Goal: Information Seeking & Learning: Learn about a topic

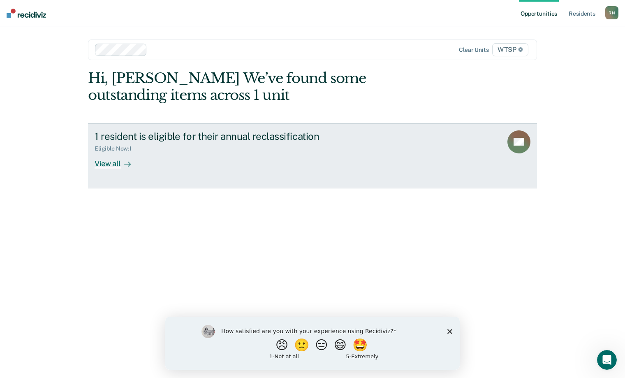
click at [114, 162] on div "View all" at bounding box center [118, 160] width 46 height 16
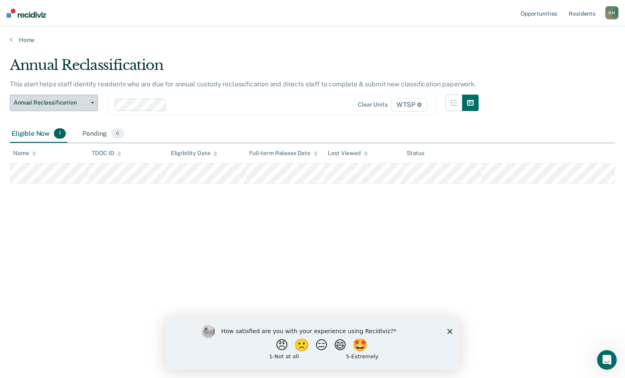
click at [93, 102] on icon "button" at bounding box center [92, 103] width 3 height 2
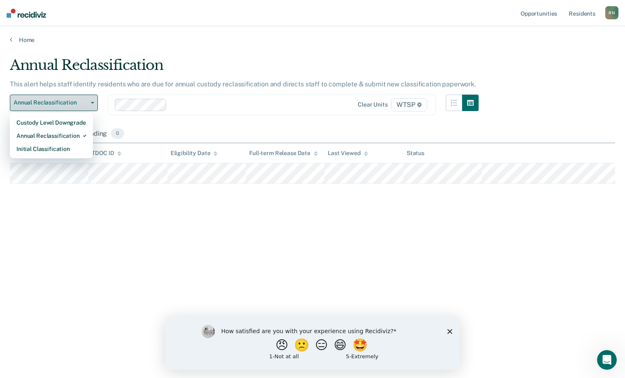
click at [93, 102] on icon "button" at bounding box center [92, 103] width 3 height 2
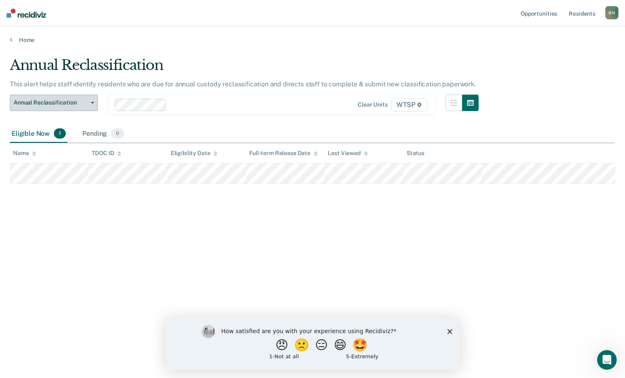
click at [95, 102] on button "Annual Reclassification" at bounding box center [54, 103] width 88 height 16
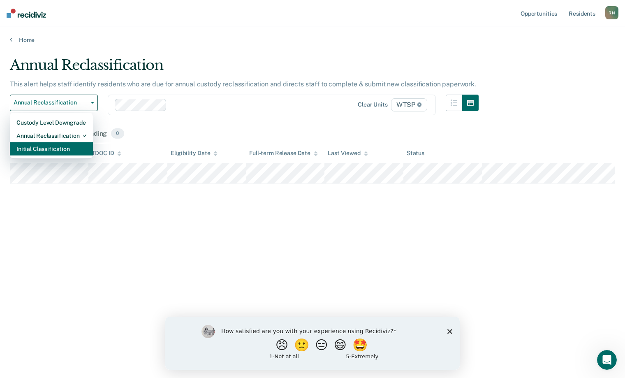
click at [62, 150] on div "Initial Classification" at bounding box center [51, 148] width 70 height 13
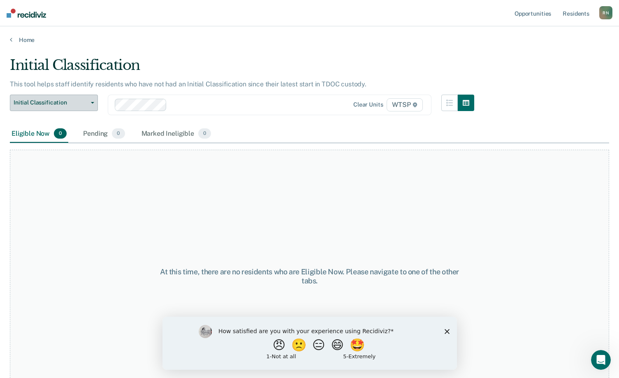
click at [93, 102] on icon "button" at bounding box center [92, 103] width 3 height 2
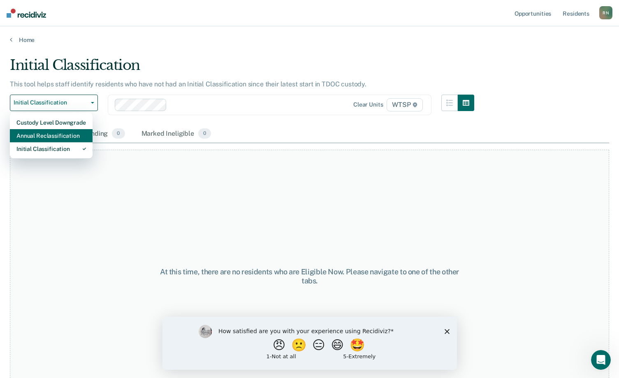
click at [49, 136] on div "Annual Reclassification" at bounding box center [51, 135] width 70 height 13
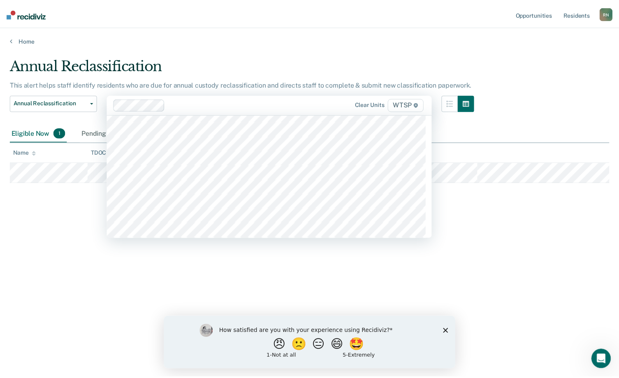
scroll to position [7115, 0]
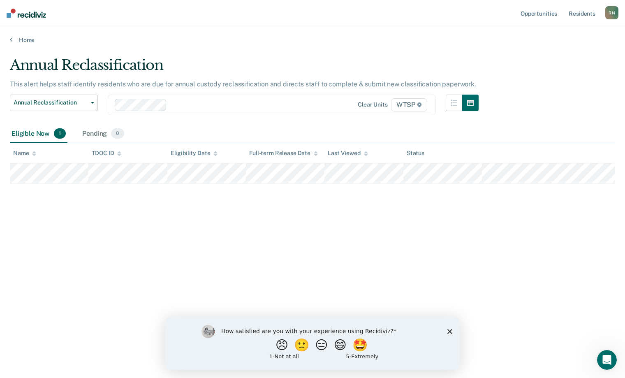
click at [187, 104] on div at bounding box center [252, 104] width 164 height 9
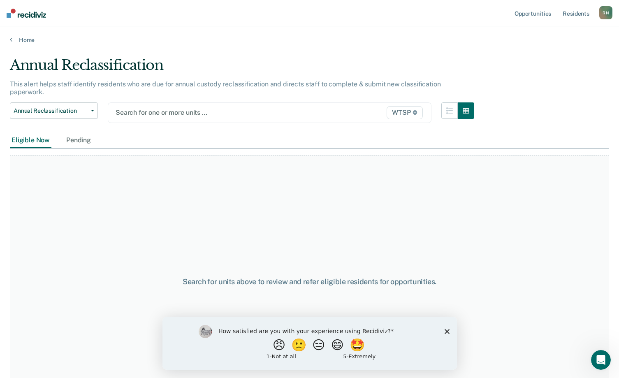
click at [409, 106] on span "WTSP" at bounding box center [405, 112] width 36 height 13
click at [25, 39] on link "Home" at bounding box center [309, 39] width 599 height 7
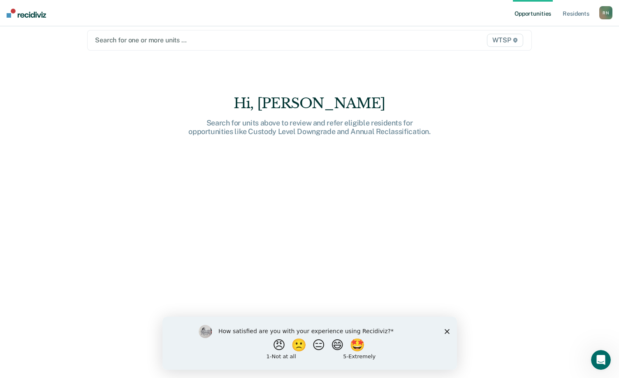
scroll to position [12, 0]
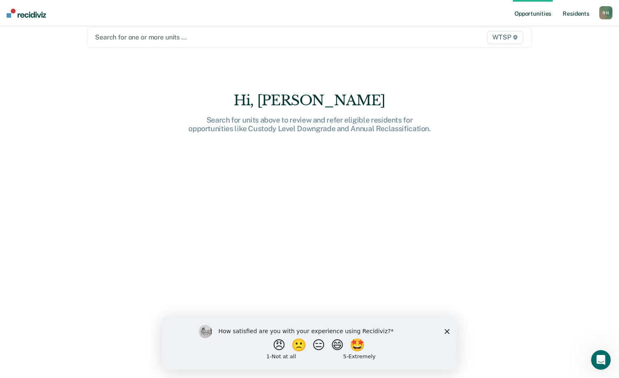
click at [574, 12] on link "Resident s" at bounding box center [576, 13] width 30 height 26
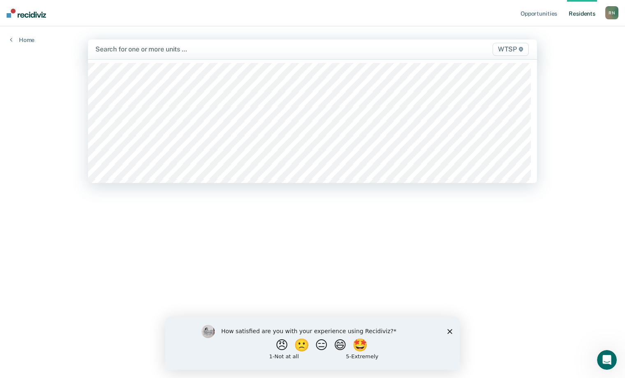
click at [108, 48] on div at bounding box center [246, 48] width 303 height 9
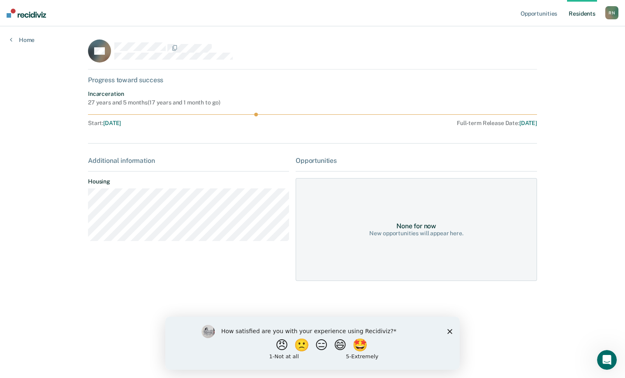
click at [449, 331] on icon "Close survey" at bounding box center [449, 331] width 5 height 5
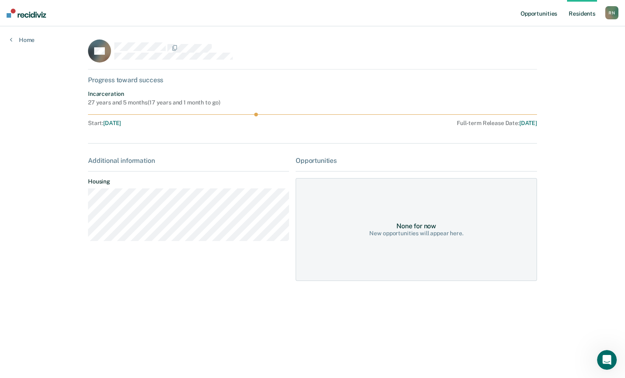
click at [540, 12] on link "Opportunities" at bounding box center [539, 13] width 40 height 26
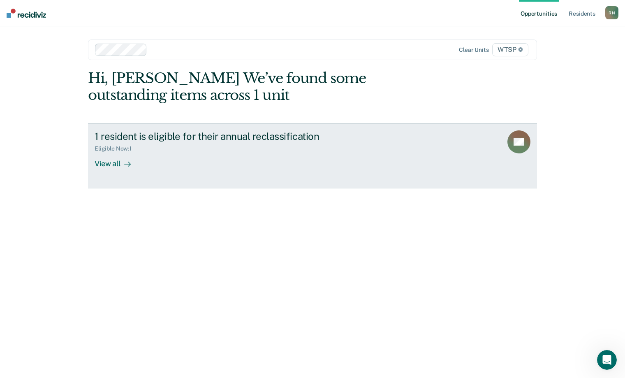
click at [110, 162] on div "View all" at bounding box center [118, 160] width 46 height 16
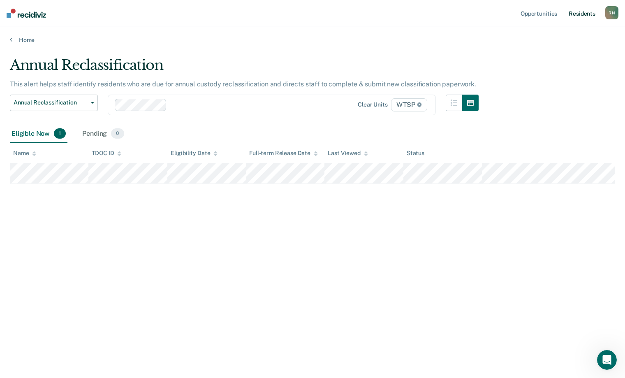
click at [578, 12] on link "Resident s" at bounding box center [582, 13] width 30 height 26
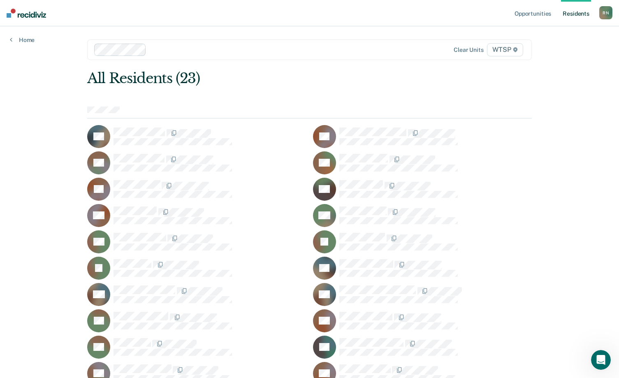
click at [103, 266] on rect at bounding box center [98, 268] width 23 height 23
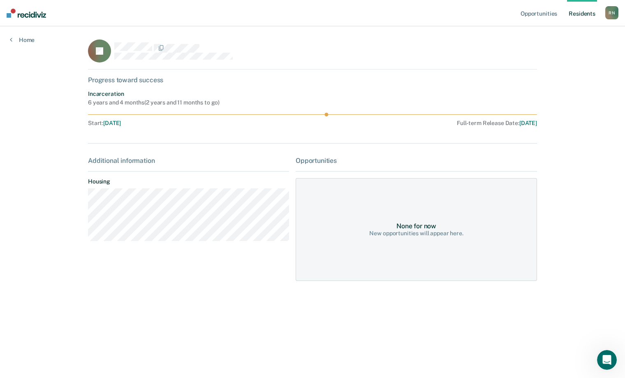
click at [609, 11] on div "R N" at bounding box center [611, 12] width 13 height 13
click at [531, 13] on link "Opportunities" at bounding box center [539, 13] width 40 height 26
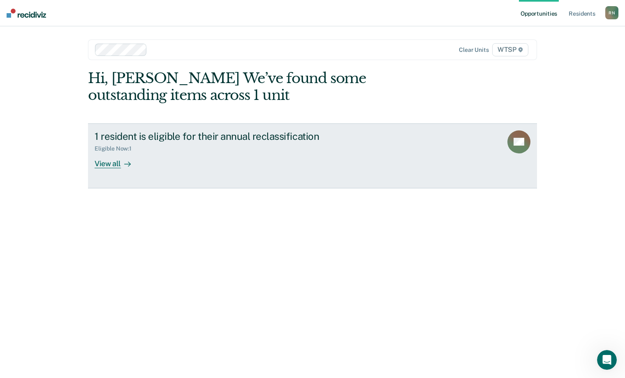
click at [109, 162] on div "View all" at bounding box center [118, 160] width 46 height 16
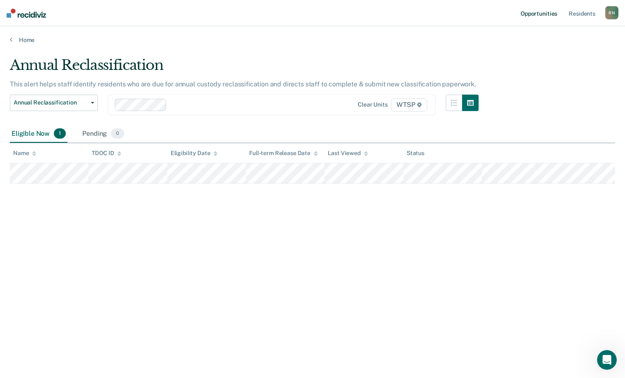
click at [541, 12] on link "Opportunities" at bounding box center [539, 13] width 40 height 26
